Goal: Information Seeking & Learning: Learn about a topic

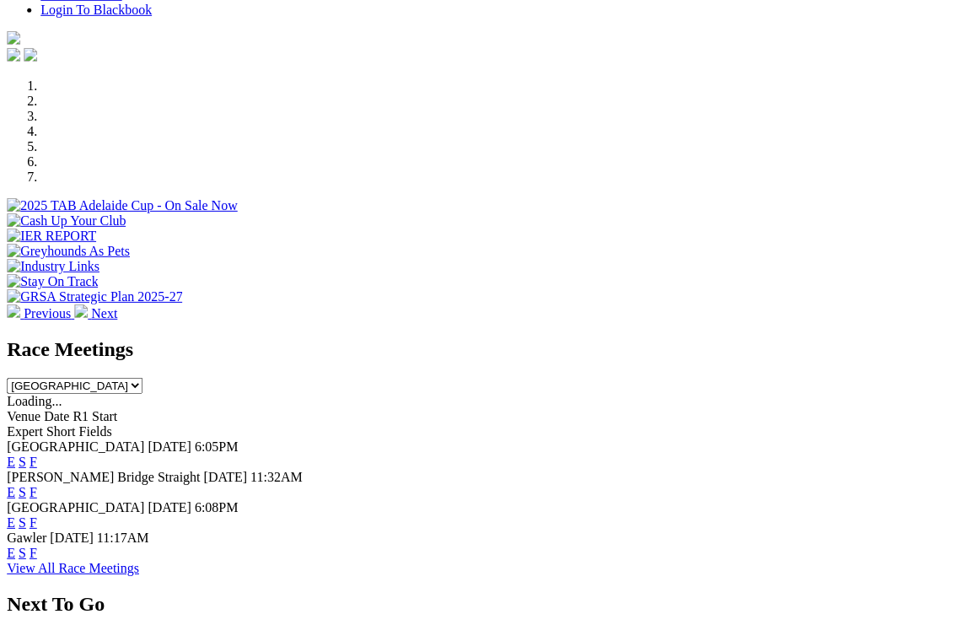
scroll to position [455, 35]
click at [37, 454] on link "F" at bounding box center [34, 461] width 8 height 14
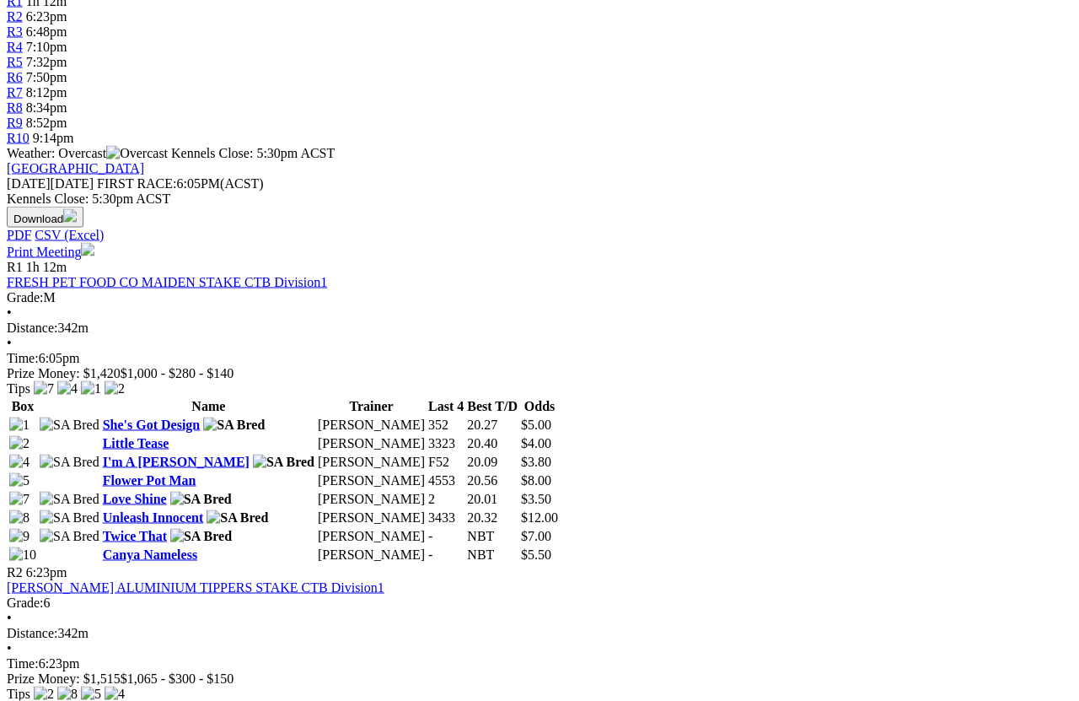
scroll to position [607, 0]
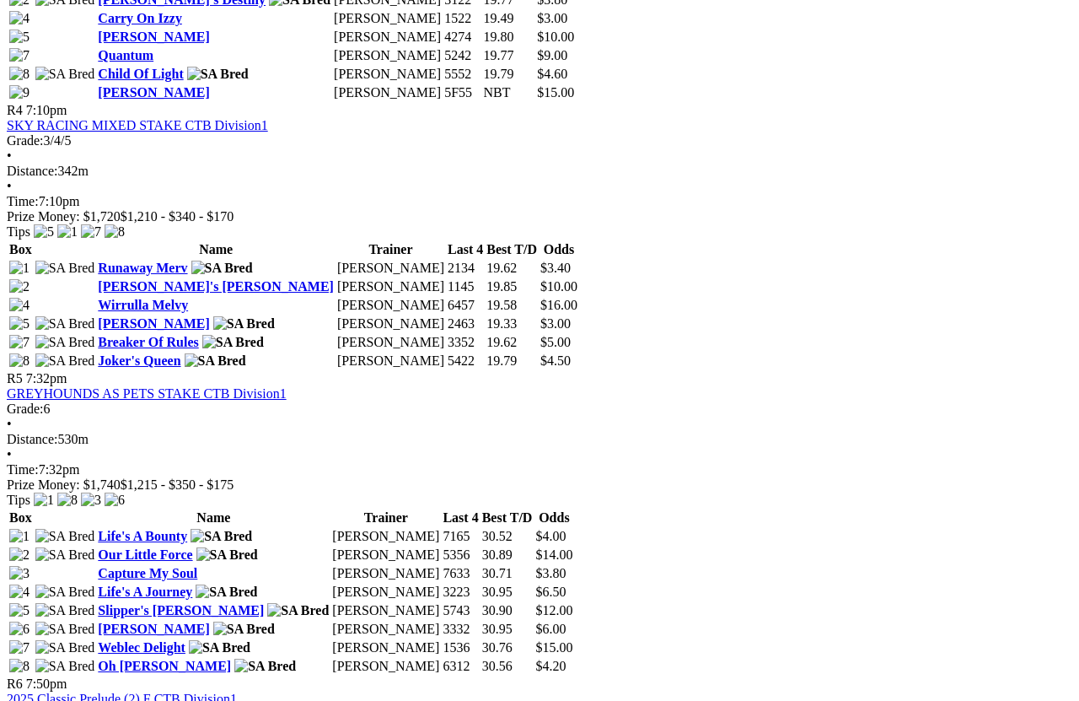
scroll to position [1643, 0]
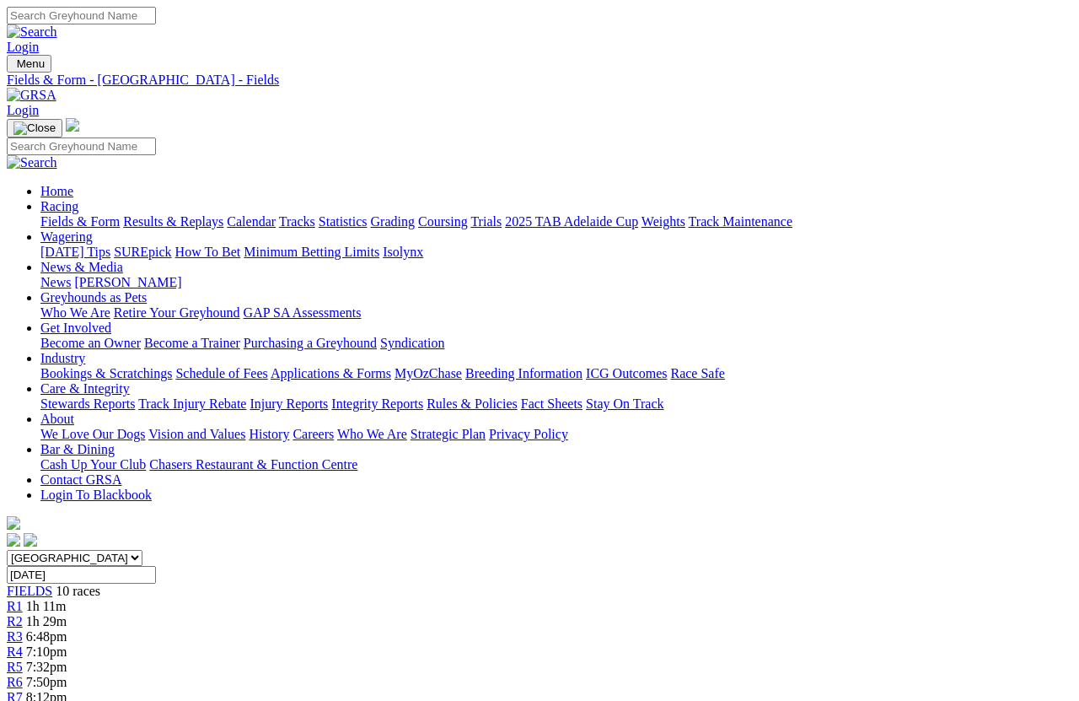
scroll to position [1797, 0]
